Goal: Task Accomplishment & Management: Manage account settings

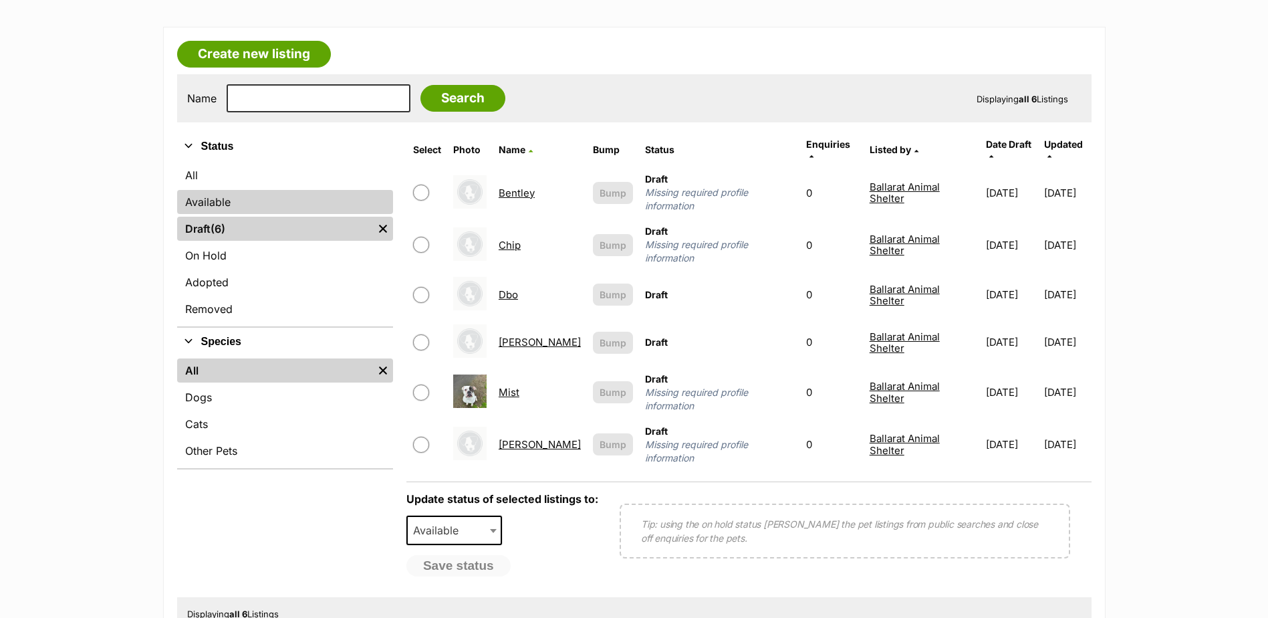
click at [227, 198] on link "Available" at bounding box center [285, 202] width 216 height 24
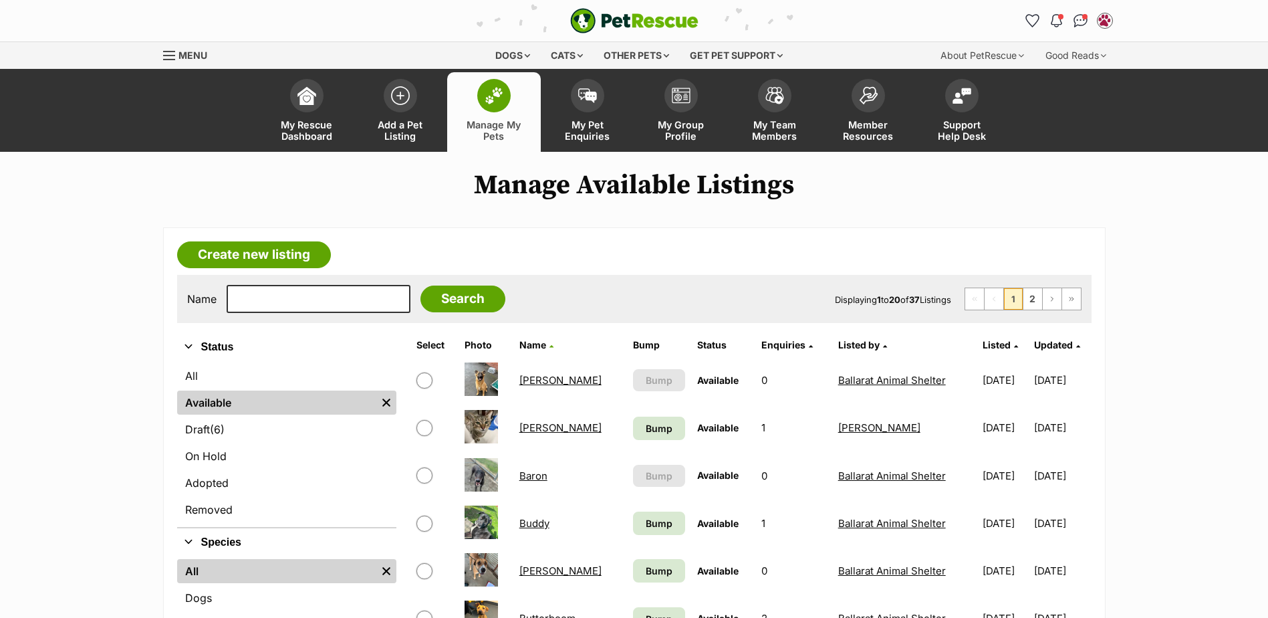
scroll to position [267, 0]
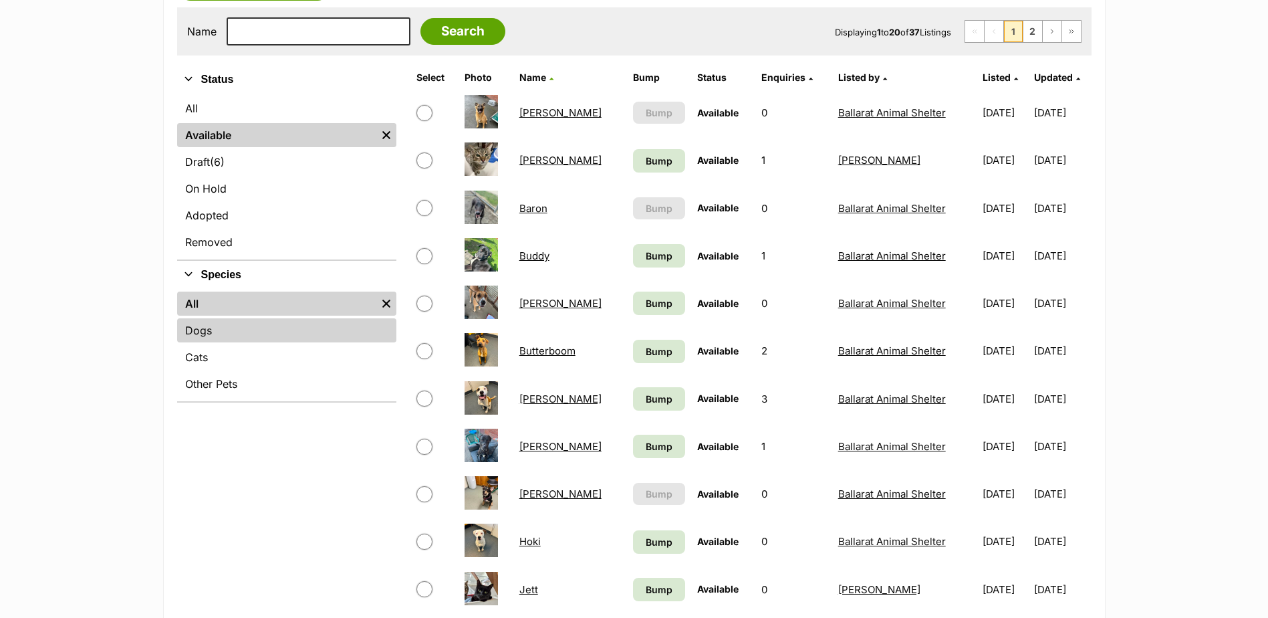
click at [217, 334] on link "Dogs" at bounding box center [286, 330] width 219 height 24
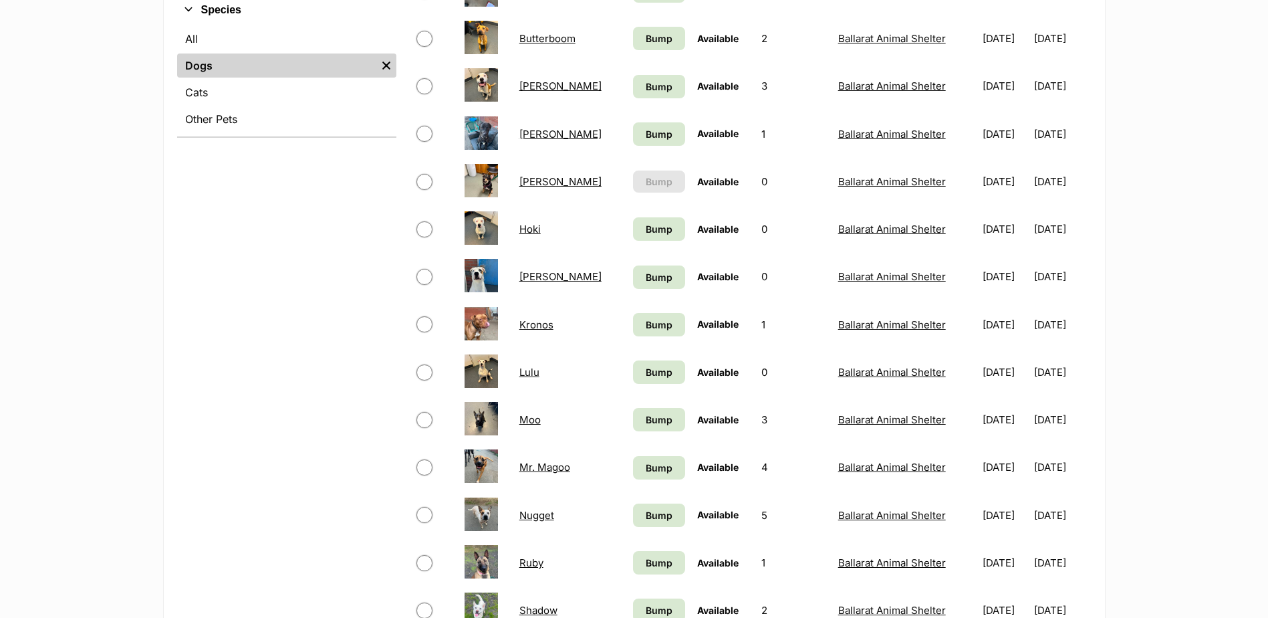
scroll to position [535, 0]
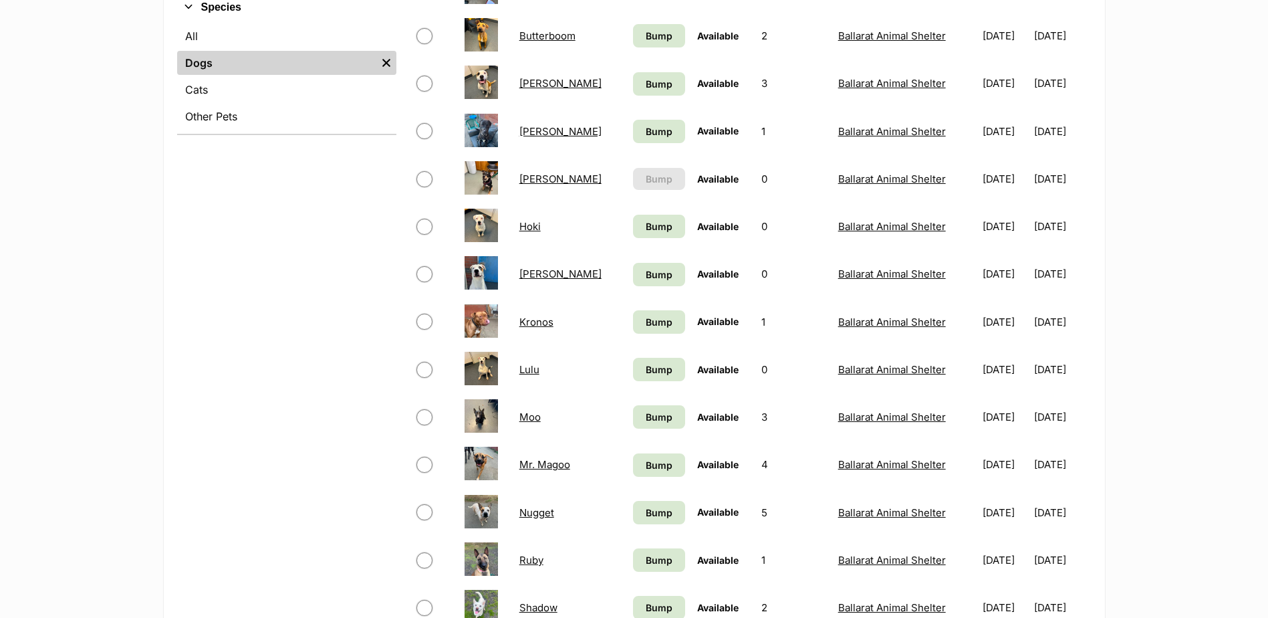
click at [525, 372] on link "Lulu" at bounding box center [529, 369] width 20 height 13
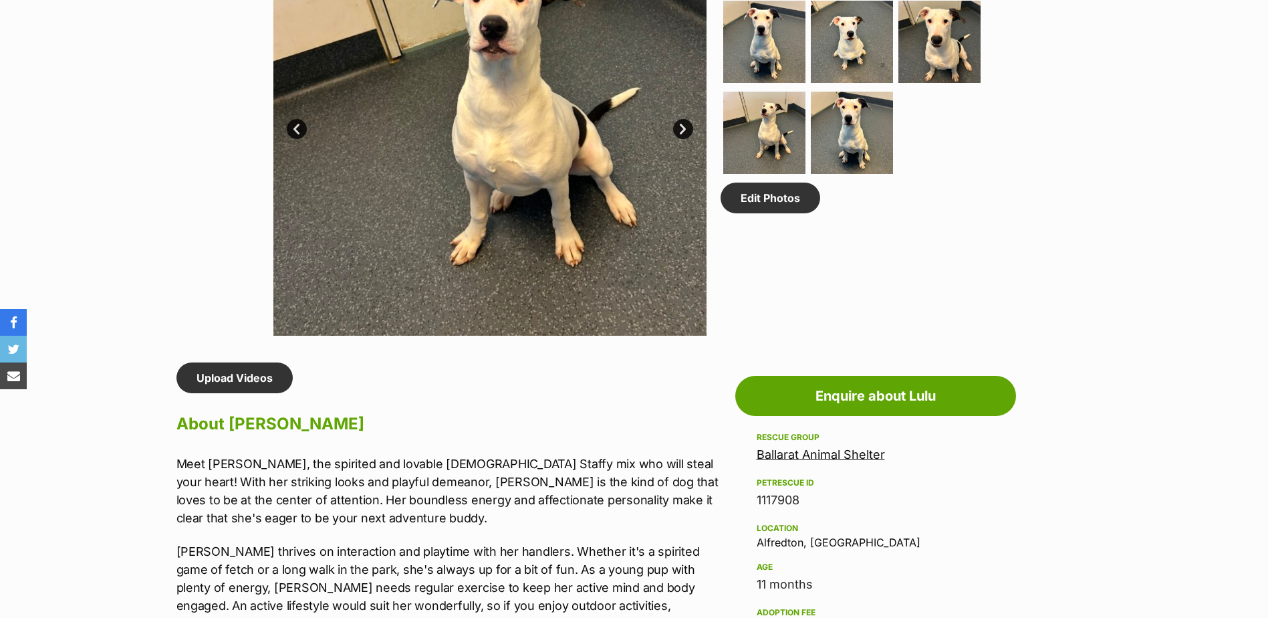
scroll to position [1070, 0]
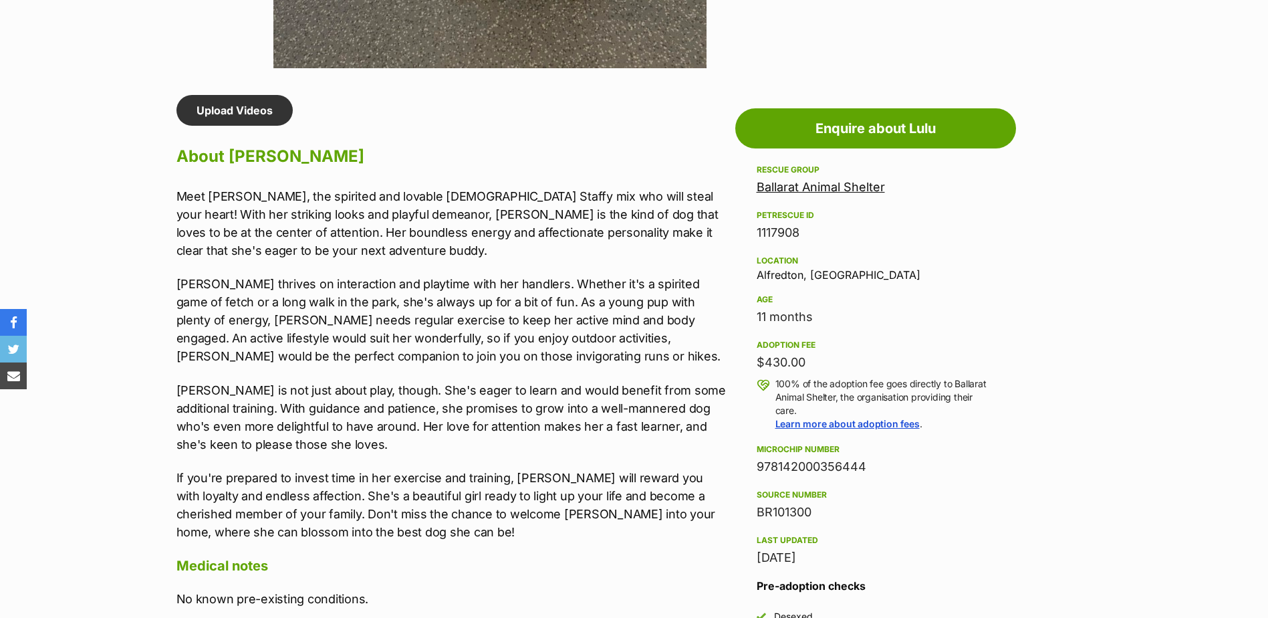
drag, startPoint x: 758, startPoint y: 461, endPoint x: 866, endPoint y: 462, distance: 108.3
click at [866, 462] on div "978142000356444" at bounding box center [876, 466] width 238 height 19
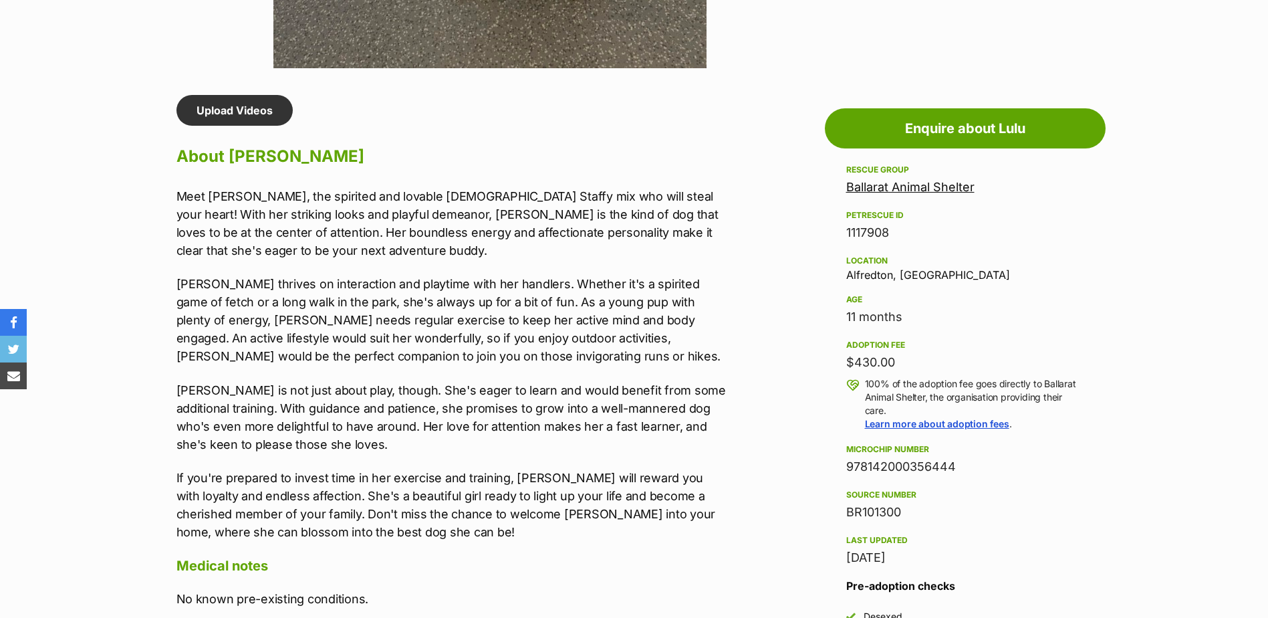
scroll to position [0, 0]
copy div "978142000356444"
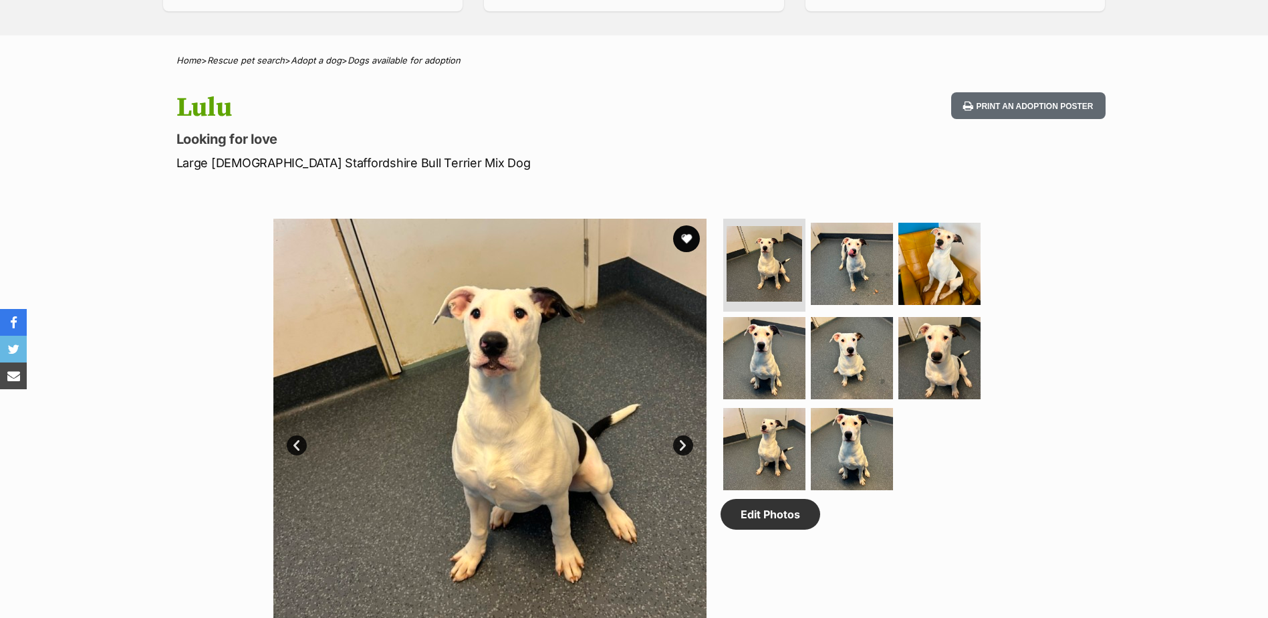
scroll to position [602, 0]
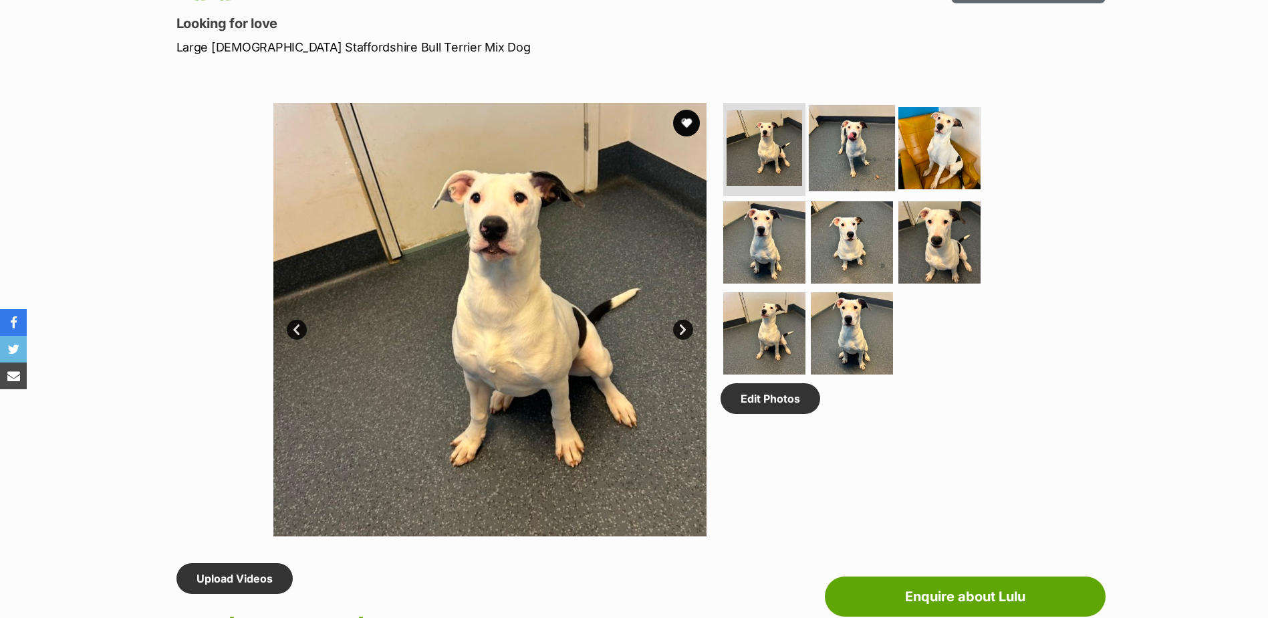
click at [858, 138] on img at bounding box center [852, 147] width 86 height 86
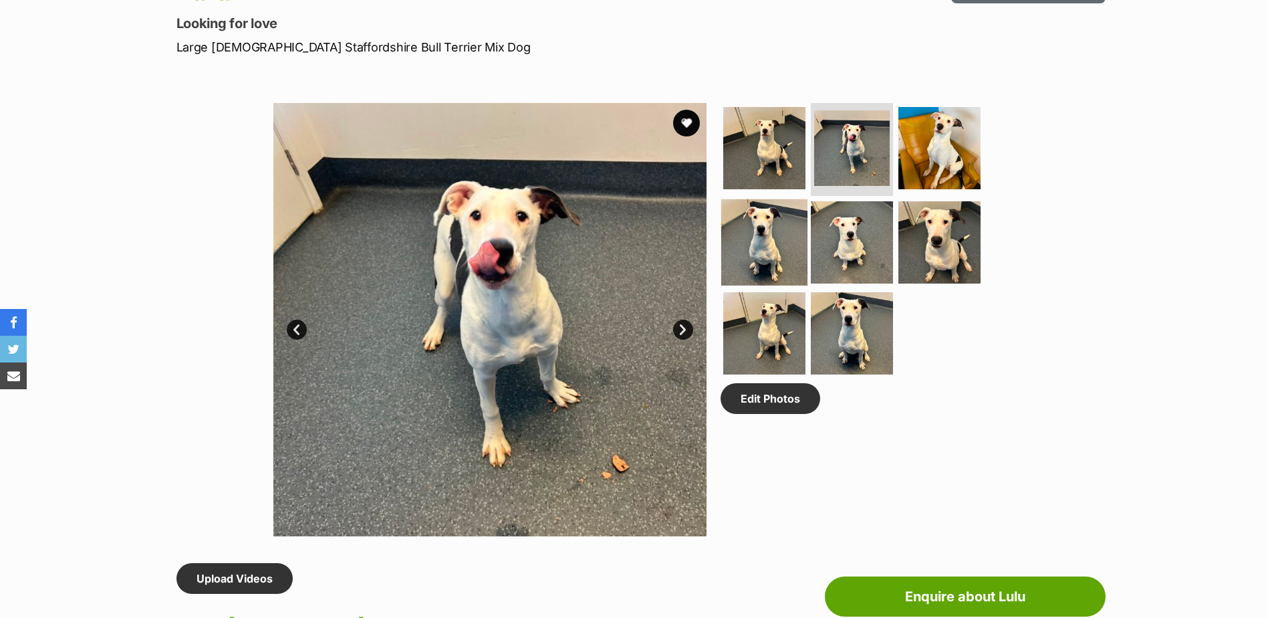
click at [763, 251] on img at bounding box center [764, 242] width 86 height 86
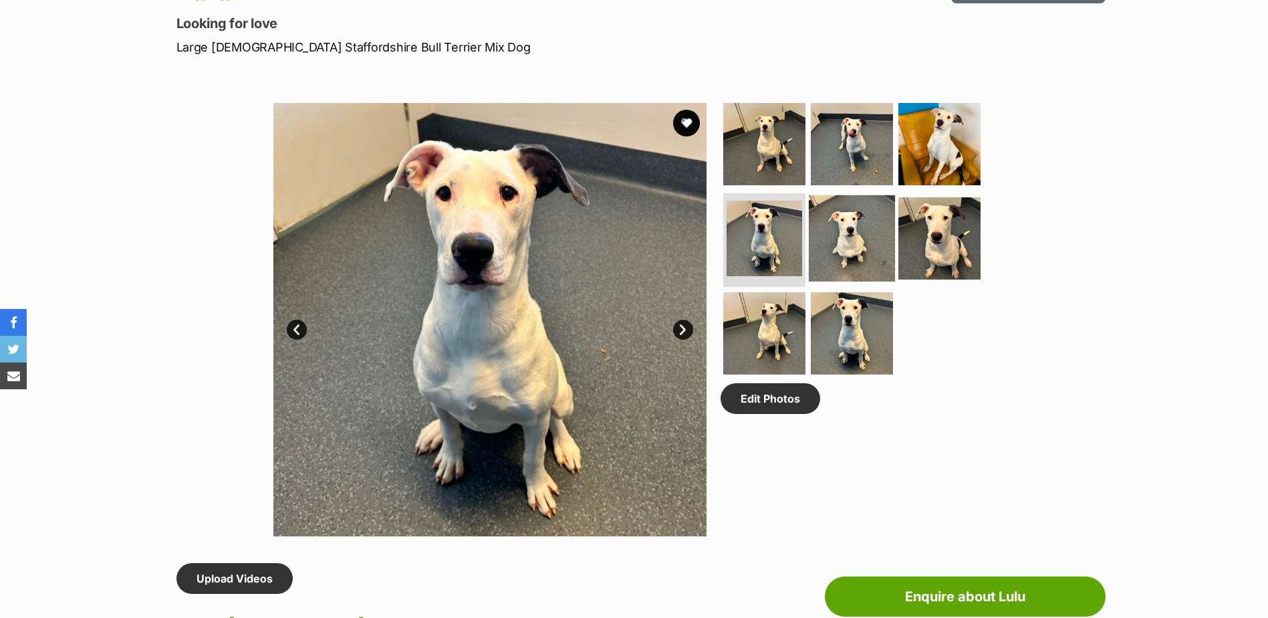
click at [879, 248] on img at bounding box center [852, 238] width 86 height 86
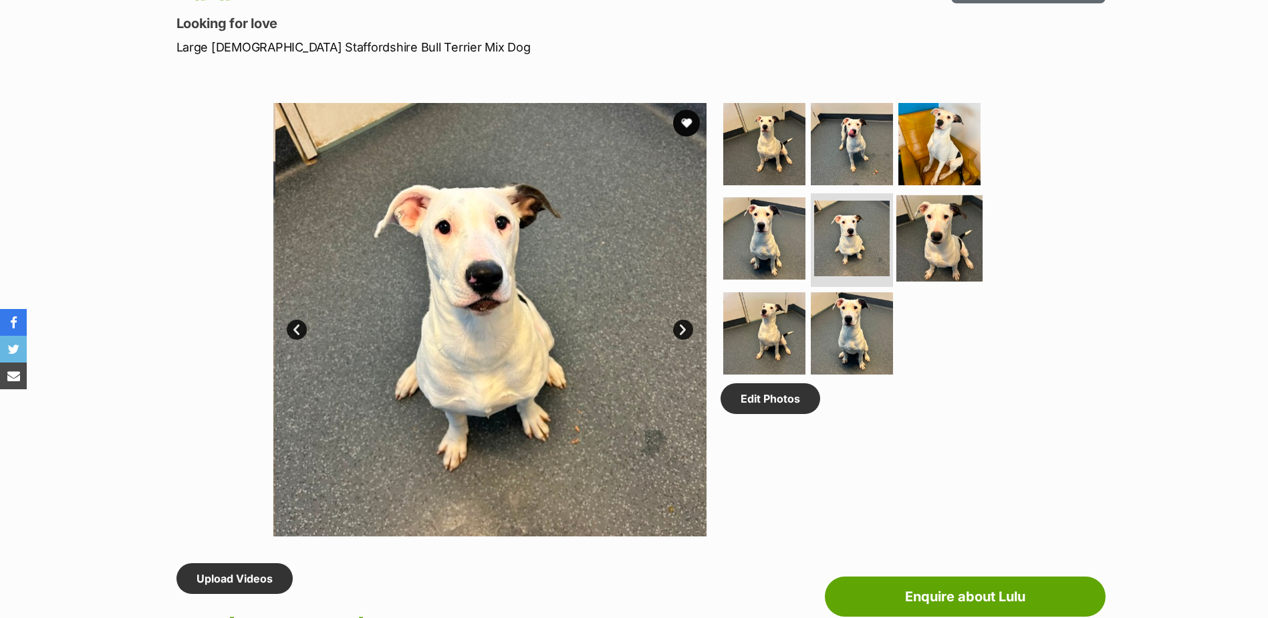
click at [970, 255] on img at bounding box center [939, 238] width 86 height 86
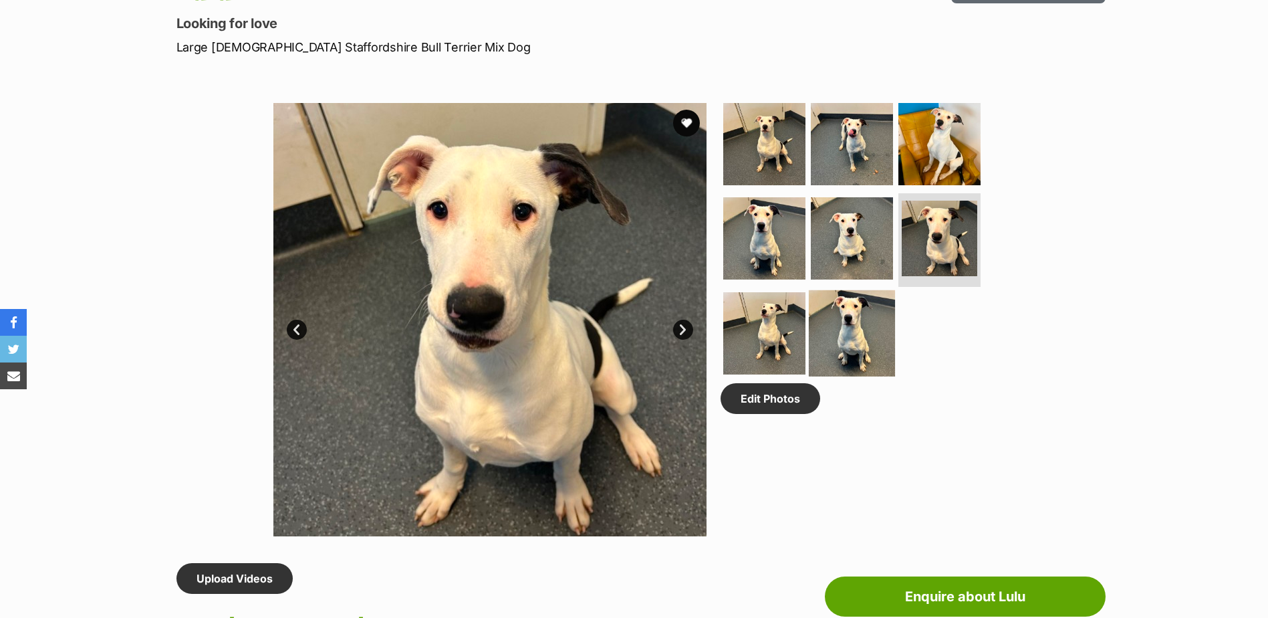
drag, startPoint x: 842, startPoint y: 332, endPoint x: 794, endPoint y: 329, distance: 47.6
click at [840, 333] on img at bounding box center [852, 333] width 86 height 86
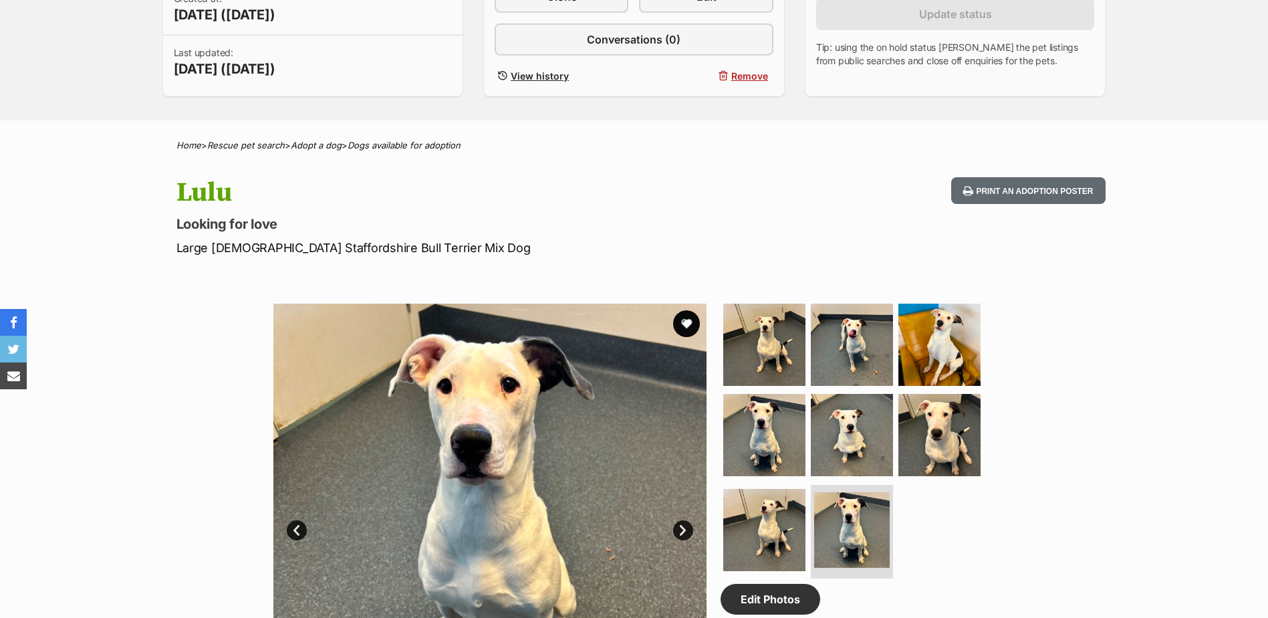
scroll to position [0, 0]
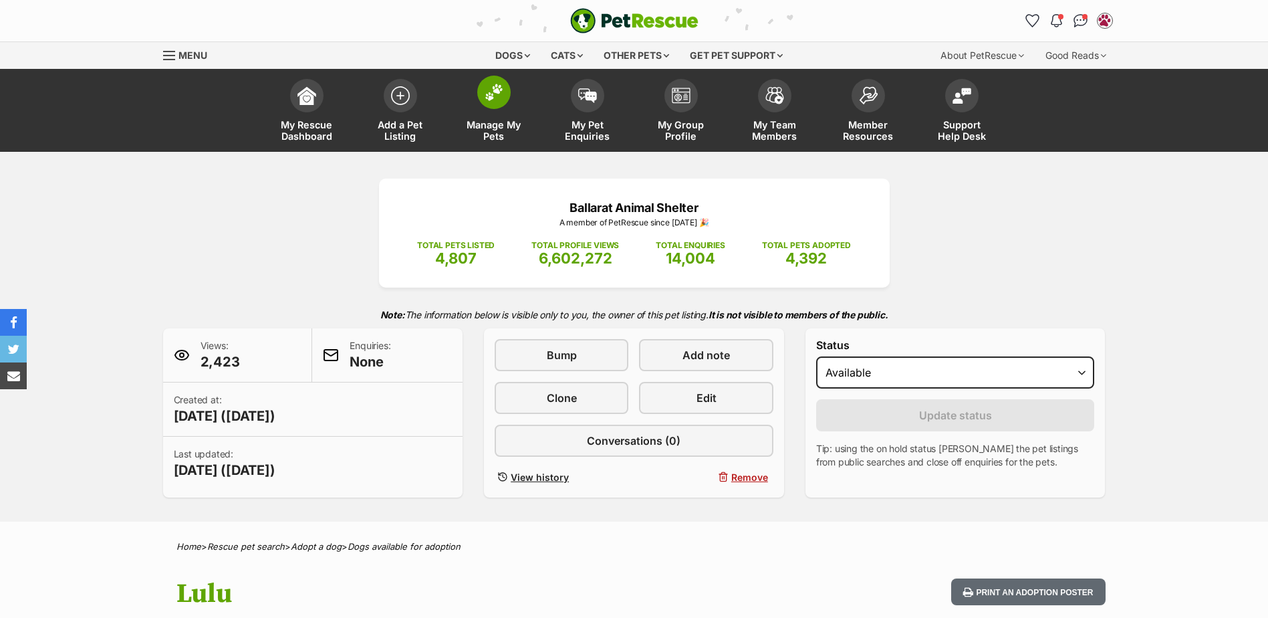
click at [488, 101] on span at bounding box center [493, 92] width 33 height 33
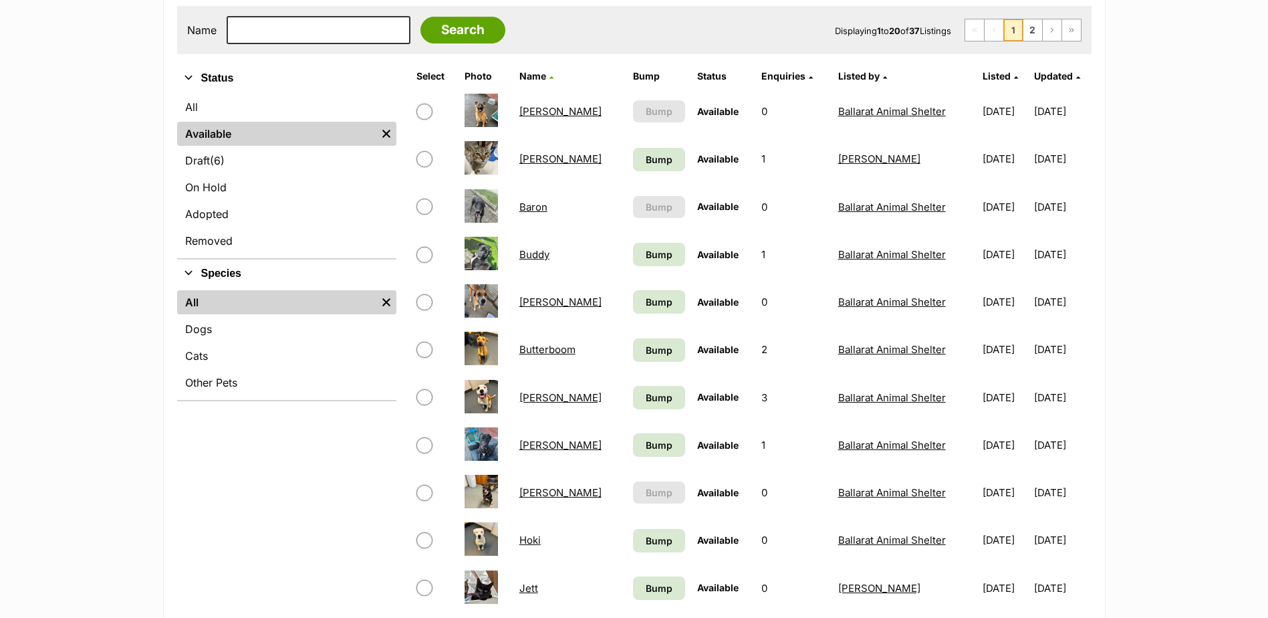
scroll to position [267, 0]
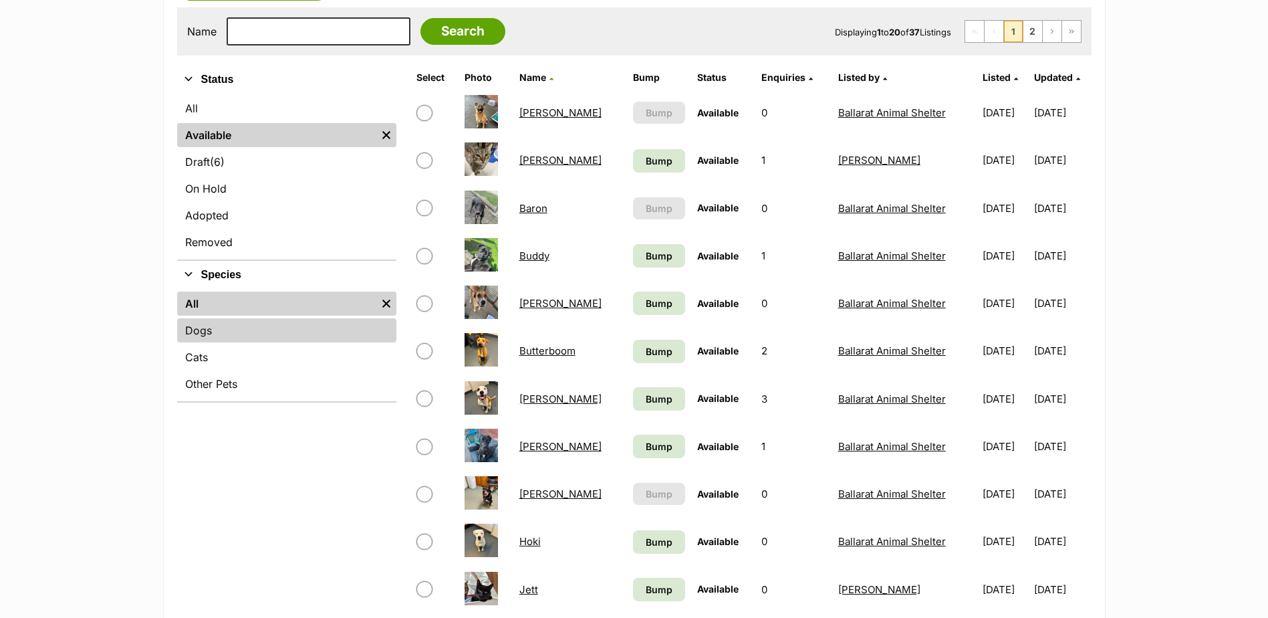
click at [217, 334] on link "Dogs" at bounding box center [286, 330] width 219 height 24
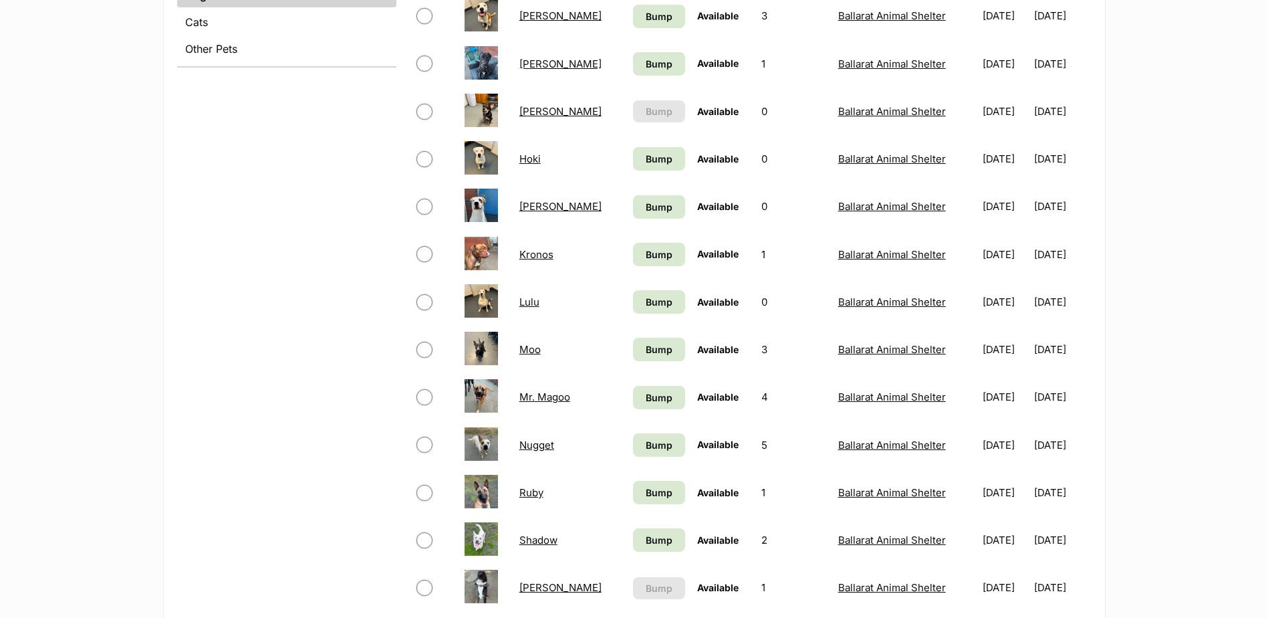
scroll to position [735, 0]
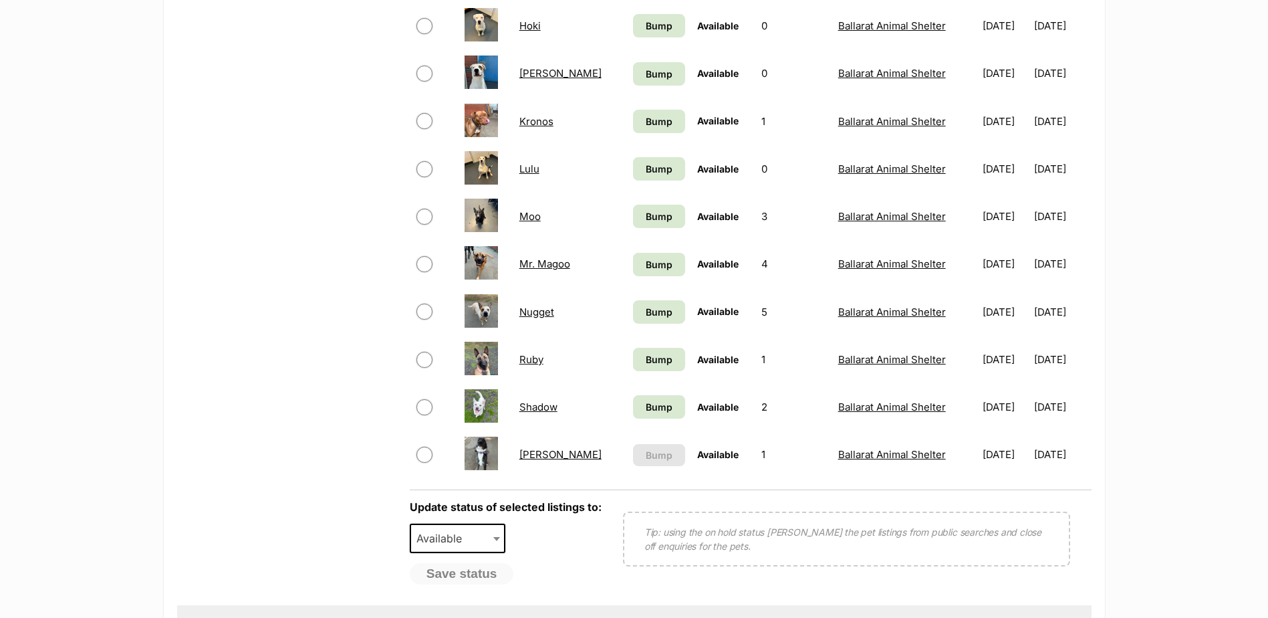
click at [531, 407] on link "Shadow" at bounding box center [538, 406] width 38 height 13
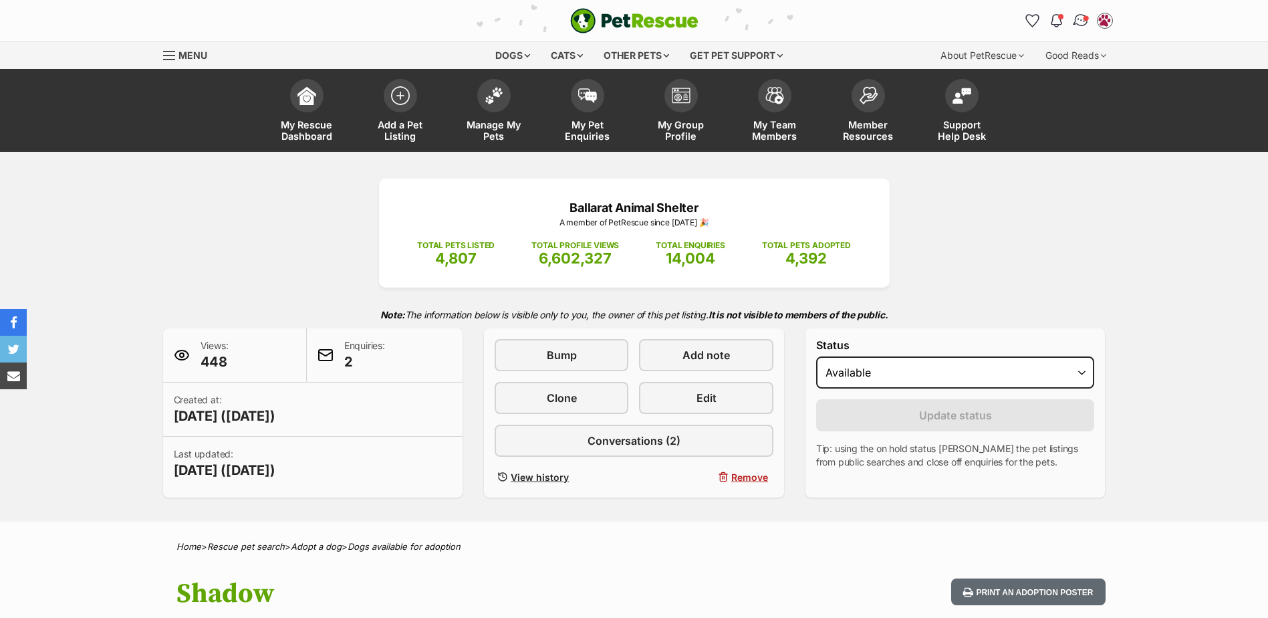
click at [1076, 20] on img "Conversations" at bounding box center [1081, 20] width 18 height 17
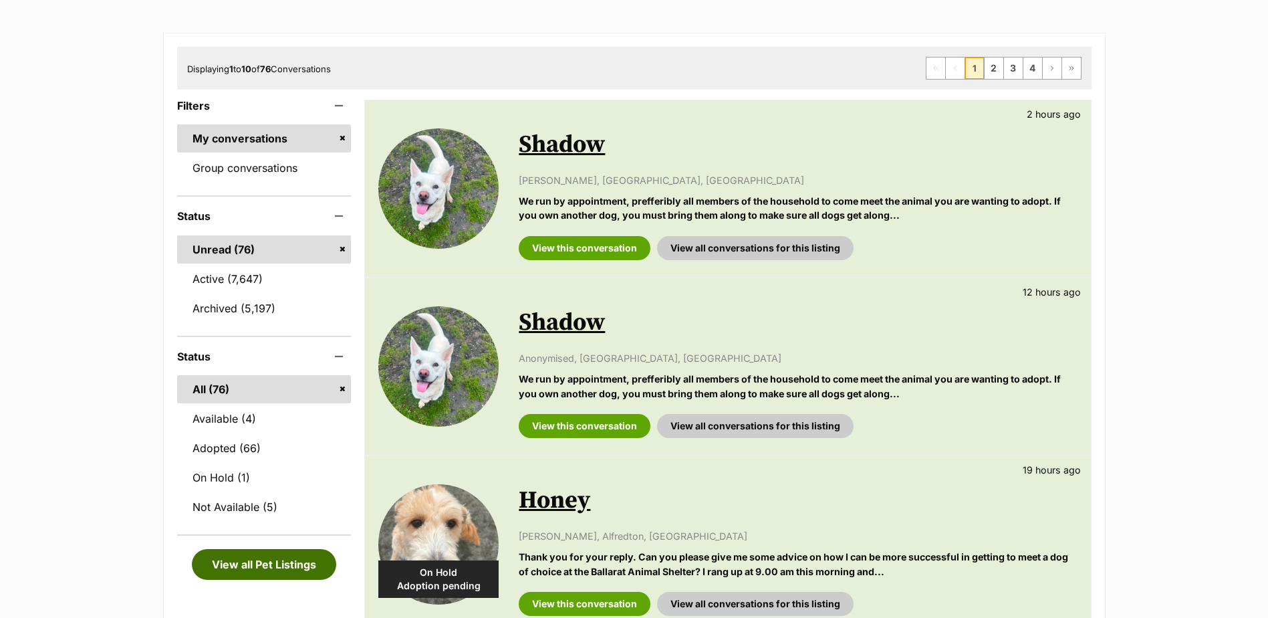
scroll to position [267, 0]
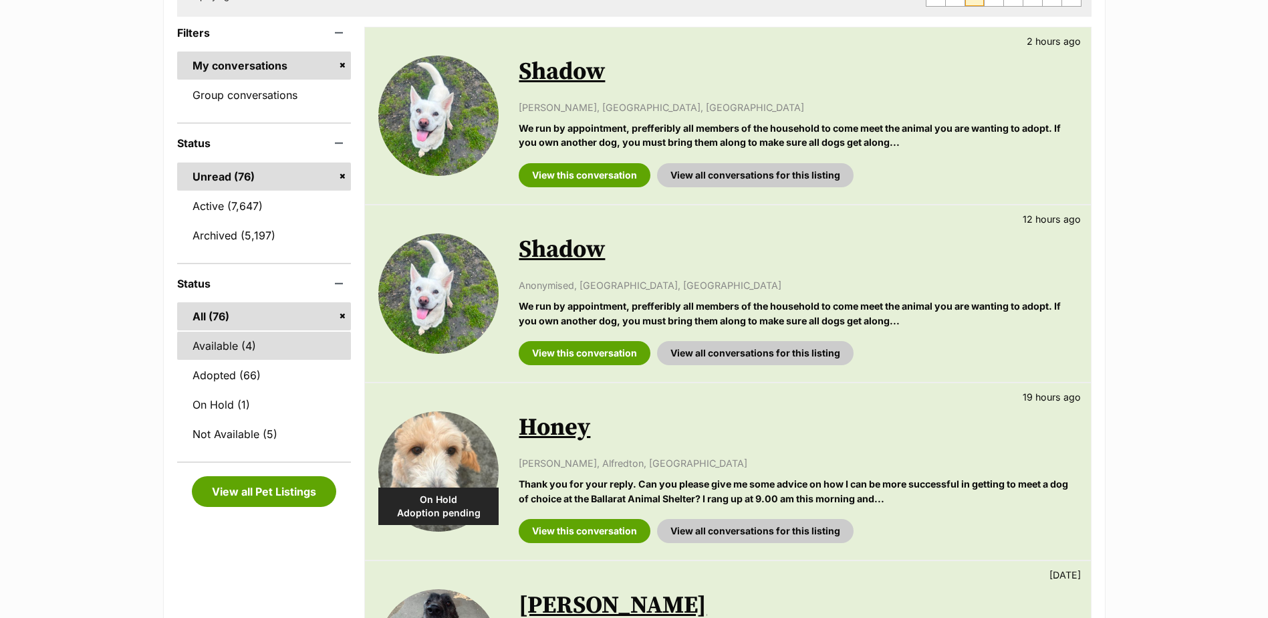
click at [245, 348] on link "Available (4)" at bounding box center [264, 346] width 174 height 28
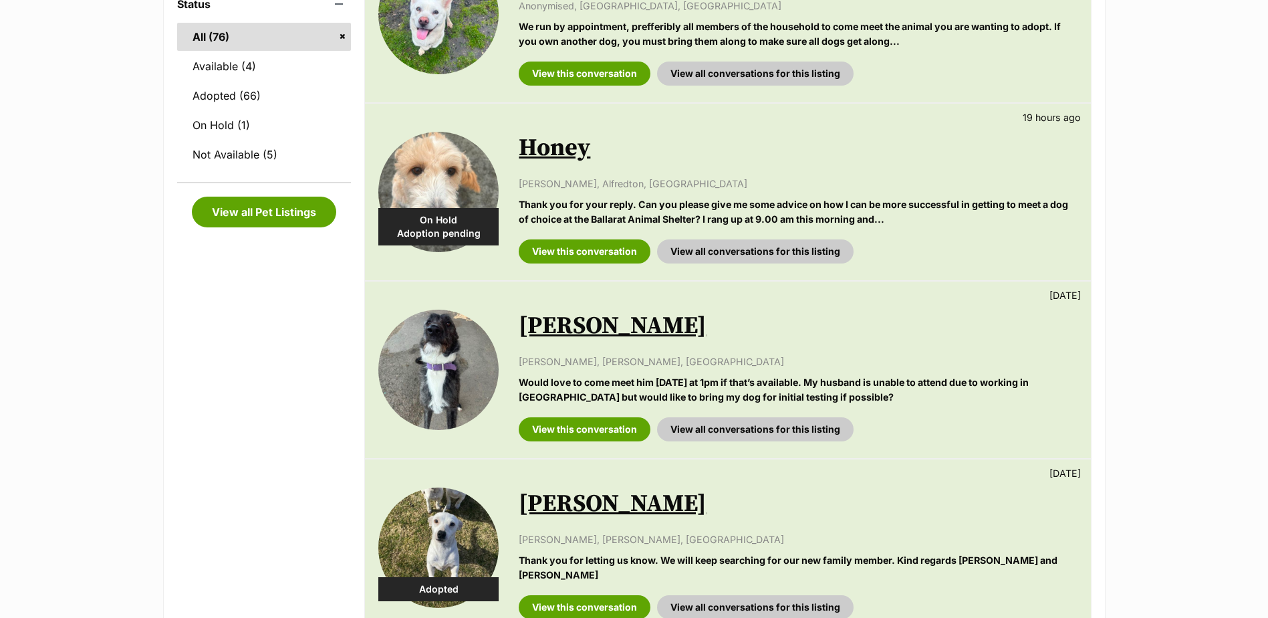
scroll to position [735, 0]
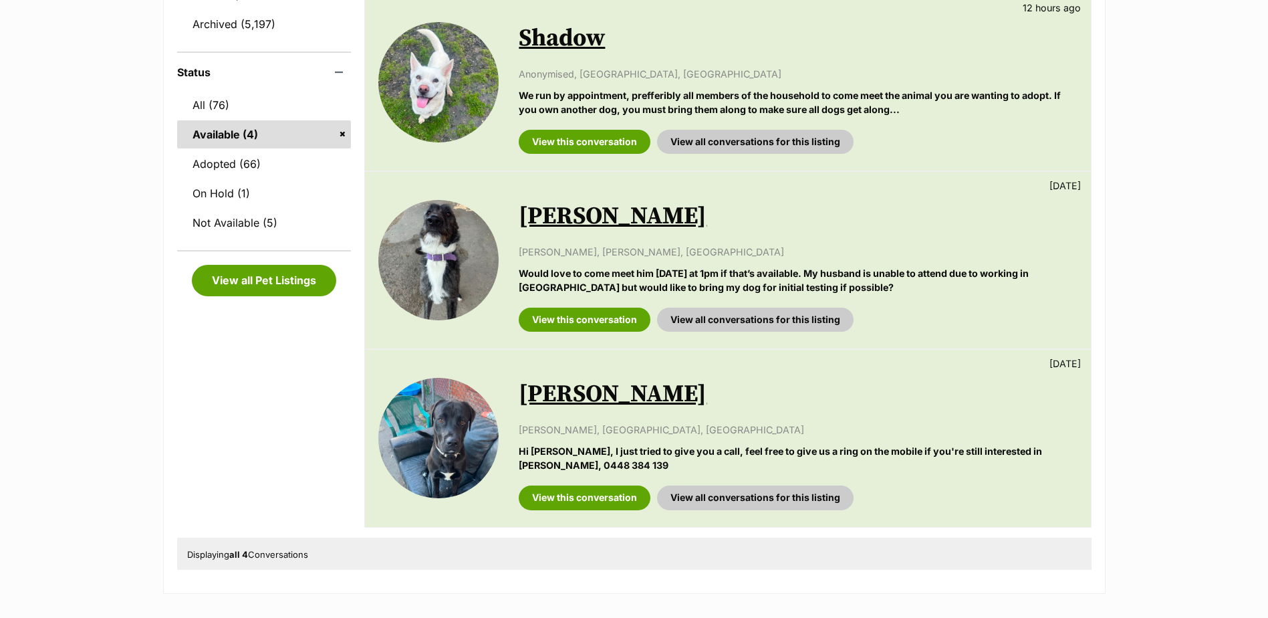
scroll to position [535, 0]
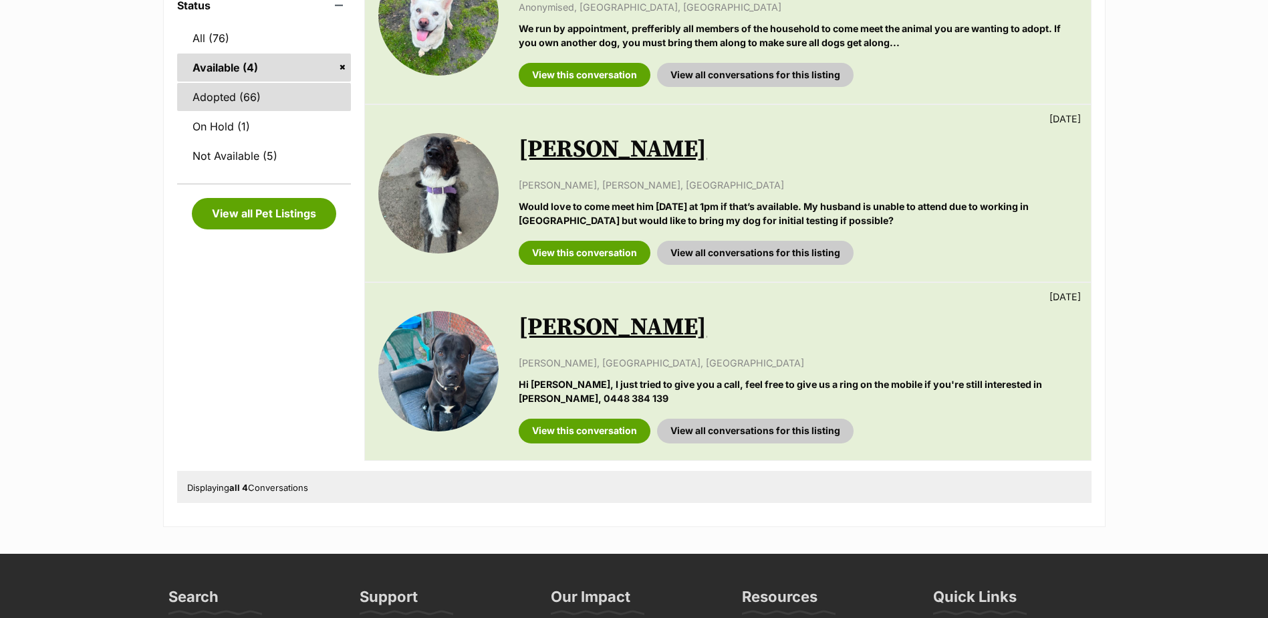
click at [257, 94] on link "Adopted (66)" at bounding box center [264, 97] width 174 height 28
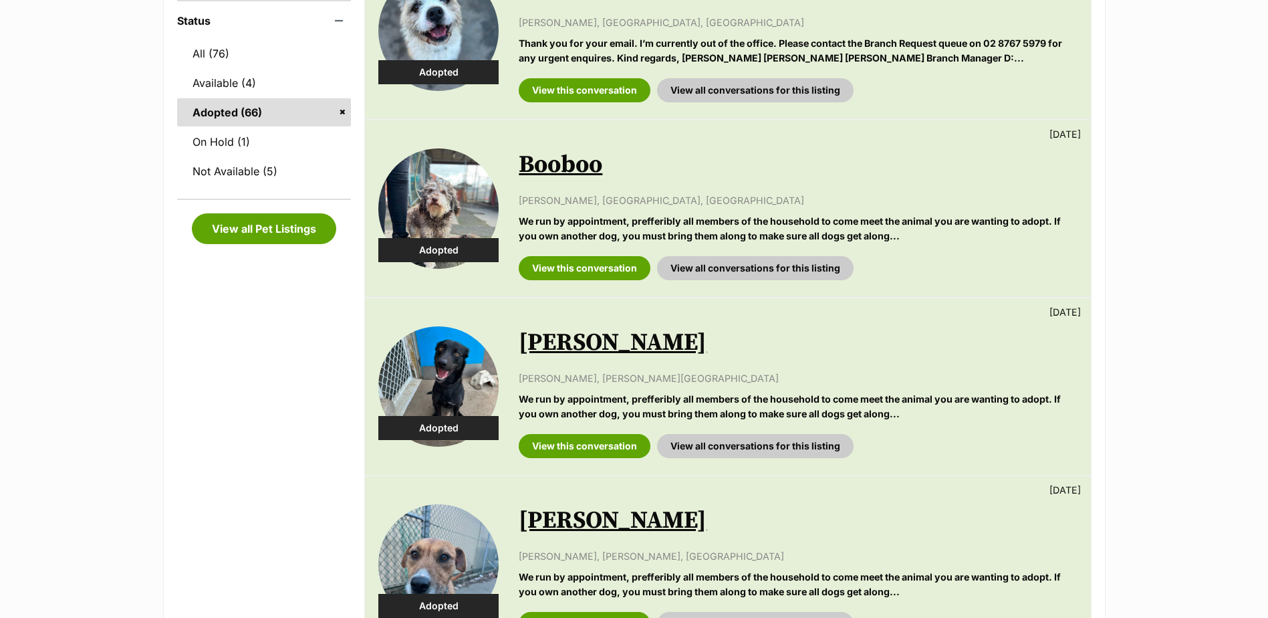
scroll to position [334, 0]
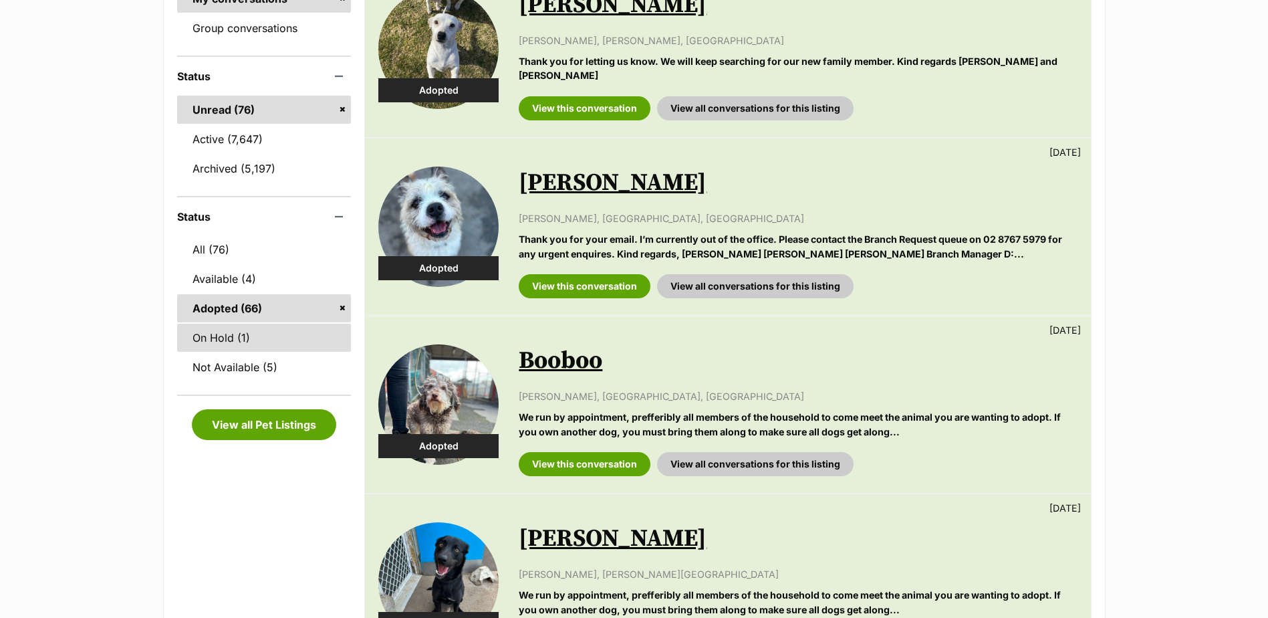
click at [231, 345] on link "On Hold (1)" at bounding box center [264, 338] width 174 height 28
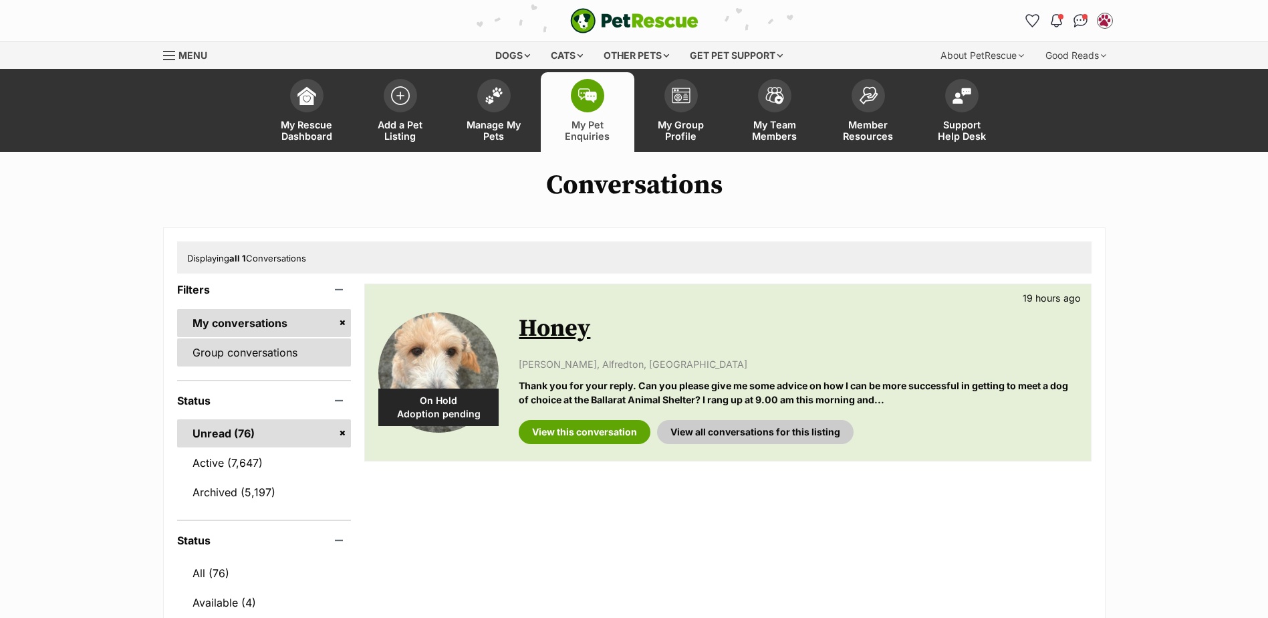
click at [213, 352] on link "Group conversations" at bounding box center [264, 352] width 174 height 28
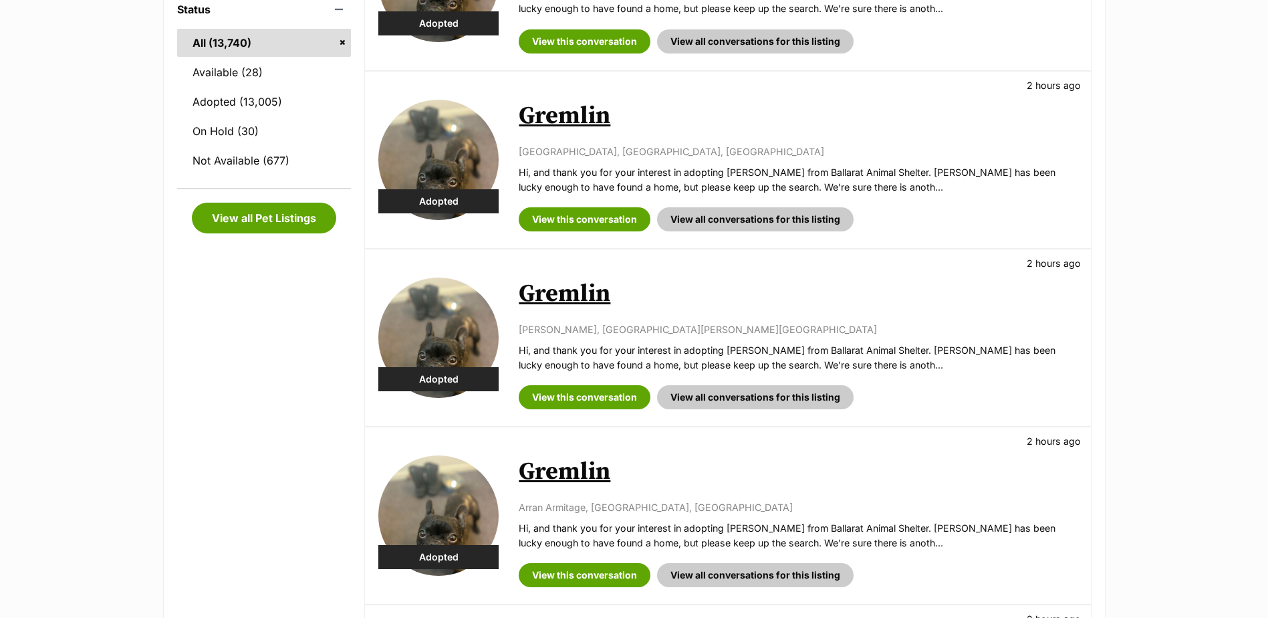
scroll to position [67, 0]
